Goal: Information Seeking & Learning: Learn about a topic

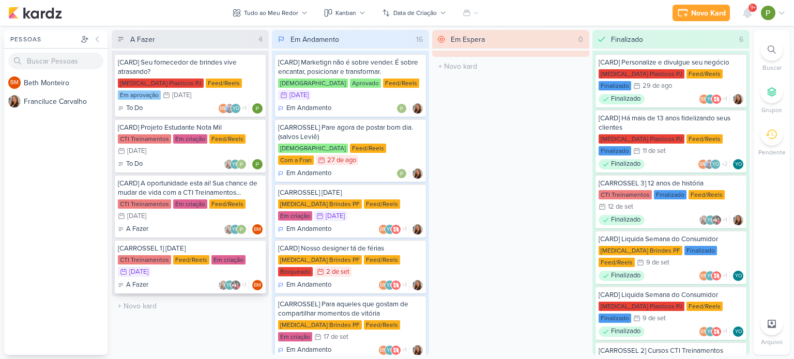
click at [194, 271] on div "CTI Treinamentos Feed/Reels Em criação 15/9 [DATE]" at bounding box center [190, 267] width 145 height 23
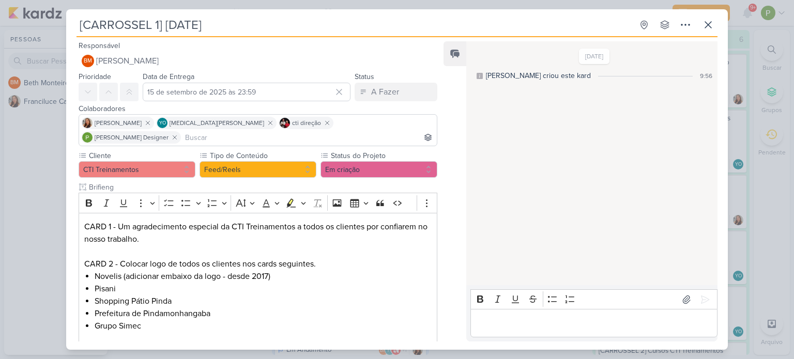
click at [24, 185] on div "[CARROSSEL 1] [DATE] Criado por [PERSON_NAME]" at bounding box center [397, 179] width 794 height 359
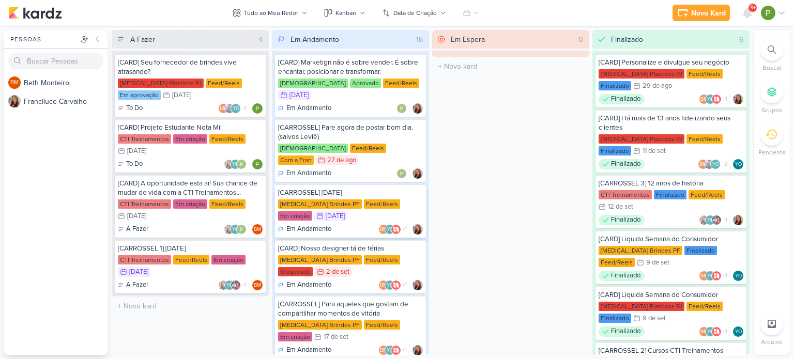
click at [350, 200] on div "[MEDICAL_DATA] Brindes PF Feed/Reels Em criação 15/9 [DATE]" at bounding box center [350, 211] width 145 height 23
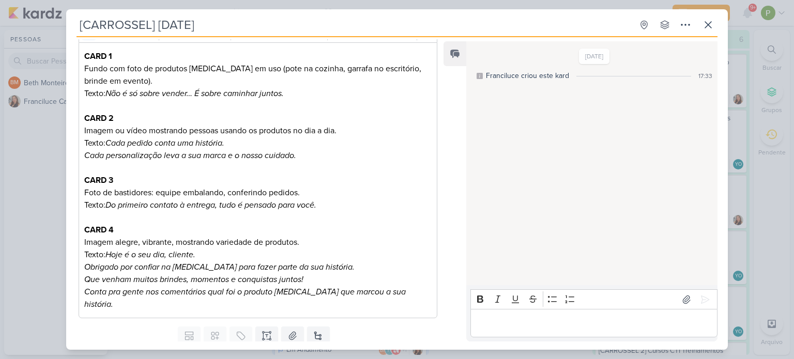
scroll to position [191, 0]
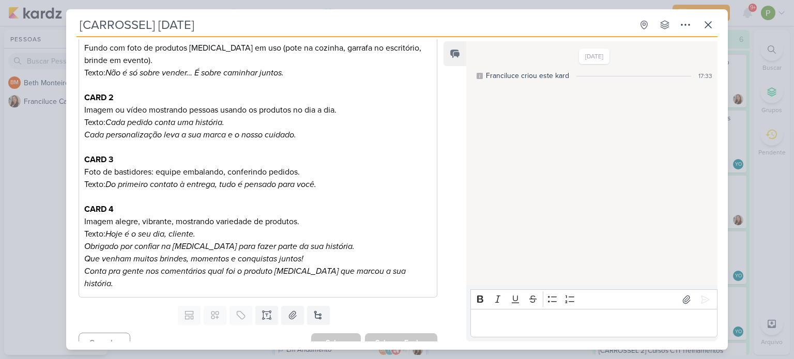
click at [52, 165] on div "[CARROSSEL] [DATE] Criado por Franciluce" at bounding box center [397, 179] width 794 height 359
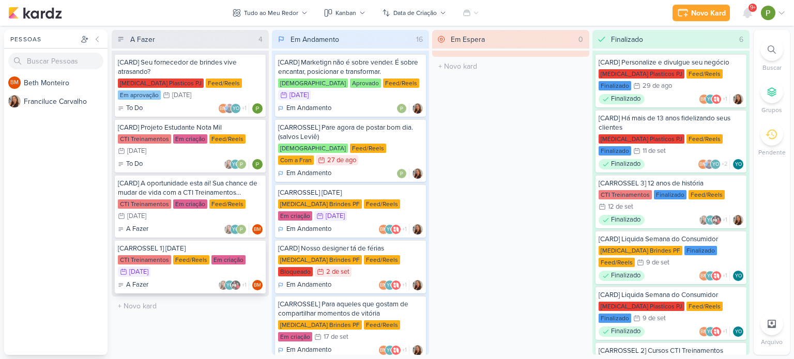
click at [212, 256] on div "Em criação" at bounding box center [229, 260] width 34 height 9
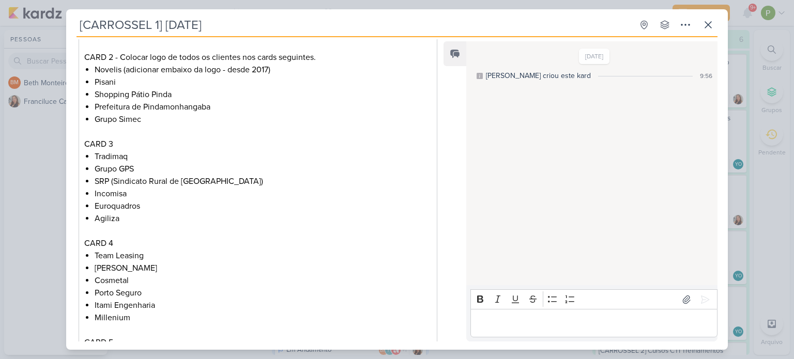
scroll to position [103, 0]
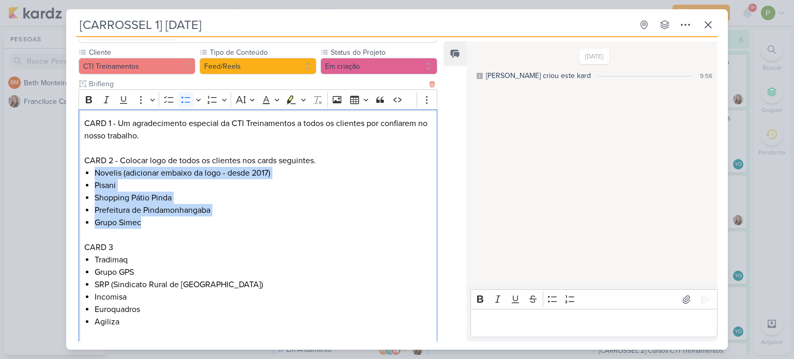
drag, startPoint x: 94, startPoint y: 157, endPoint x: 151, endPoint y: 214, distance: 80.1
click at [151, 214] on ul "Novelis (adicionar embaixo da logo - desde 2017) Pisani Shopping Pátio Pinda Pr…" at bounding box center [263, 198] width 337 height 62
copy ul "Novelis (adicionar embaixo da logo - desde 2017) Pisani Shopping Pátio Pinda Pr…"
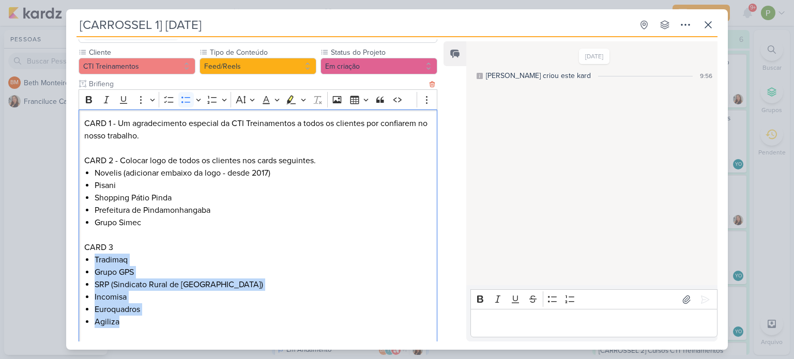
drag, startPoint x: 126, startPoint y: 310, endPoint x: 90, endPoint y: 248, distance: 71.9
copy ul "Tradimaq Grupo GPS SRP (Sindicato Rural de Pindamonhangaba) Incomisa Euroquadro…"
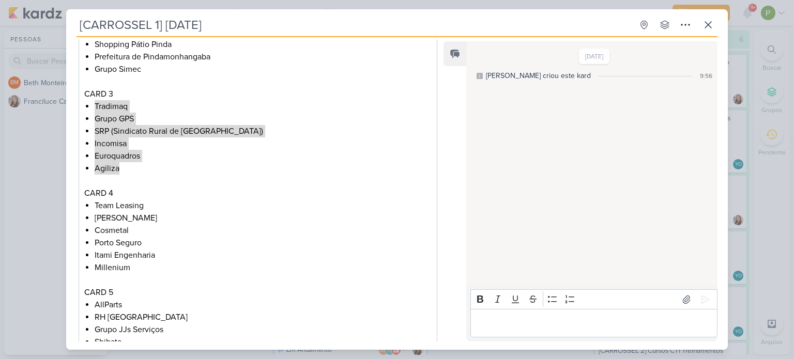
scroll to position [259, 0]
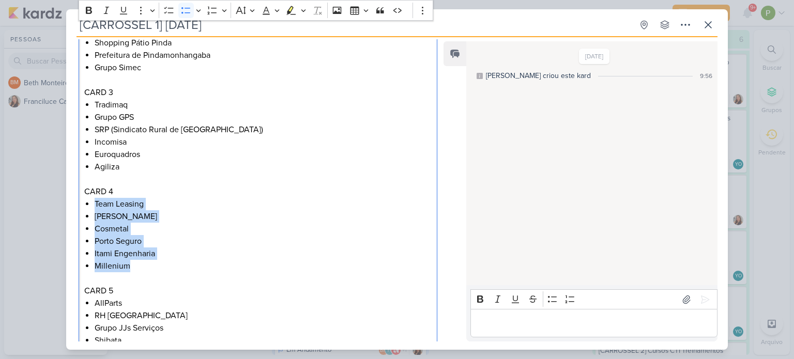
drag, startPoint x: 134, startPoint y: 254, endPoint x: 75, endPoint y: 186, distance: 90.5
click at [75, 186] on div "Cliente CTI Treinamentos Tipo de Conteúdo" at bounding box center [253, 218] width 375 height 653
copy ul "Team Leasing [PERSON_NAME] Porto Seguro Itami Engenharia Millenium"
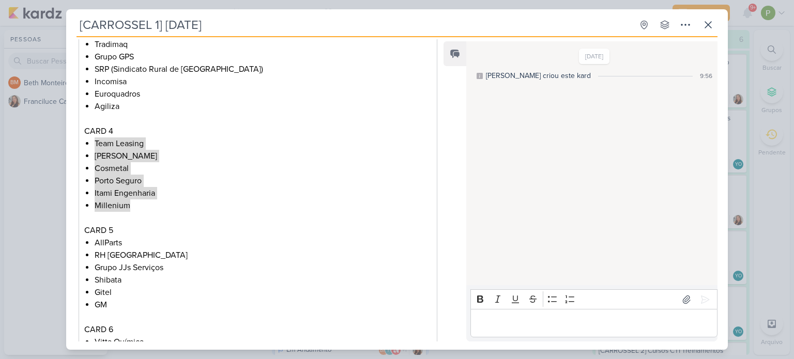
scroll to position [362, 0]
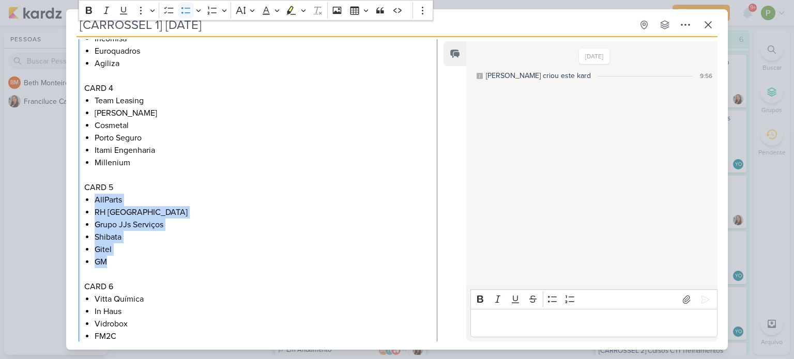
drag, startPoint x: 107, startPoint y: 249, endPoint x: 89, endPoint y: 184, distance: 68.0
click at [89, 184] on div "CARD 1 - Um agradecimento especial da CTI Treinamentos a todos os clientes por …" at bounding box center [258, 144] width 359 height 587
copy ul "AllParts RH Brasil Grupo JJs Serviços Shibata Gitel GM"
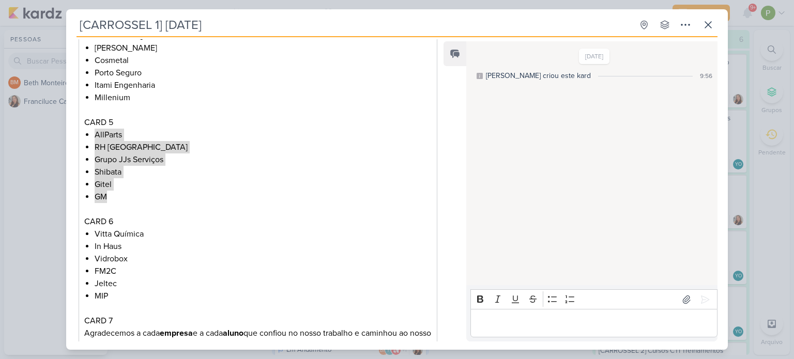
scroll to position [465, 0]
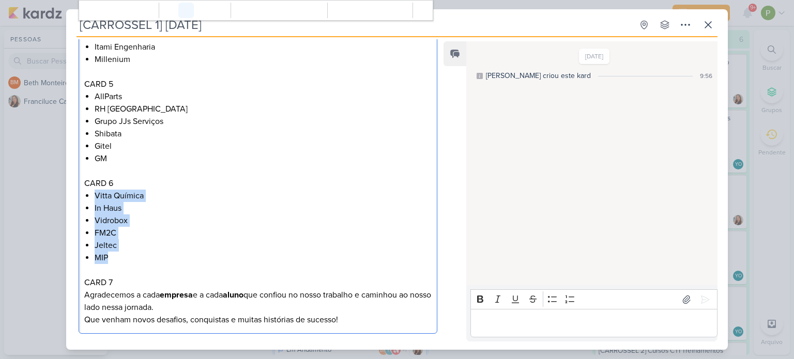
drag, startPoint x: 115, startPoint y: 242, endPoint x: 91, endPoint y: 179, distance: 67.0
click at [91, 179] on div "CARD 1 - Um agradecimento especial da CTI Treinamentos a todos os clientes por …" at bounding box center [258, 41] width 359 height 587
copy ul "Vitta Química In Haus Vidrobox FM2C Jeltec MIP"
